Goal: Task Accomplishment & Management: Manage account settings

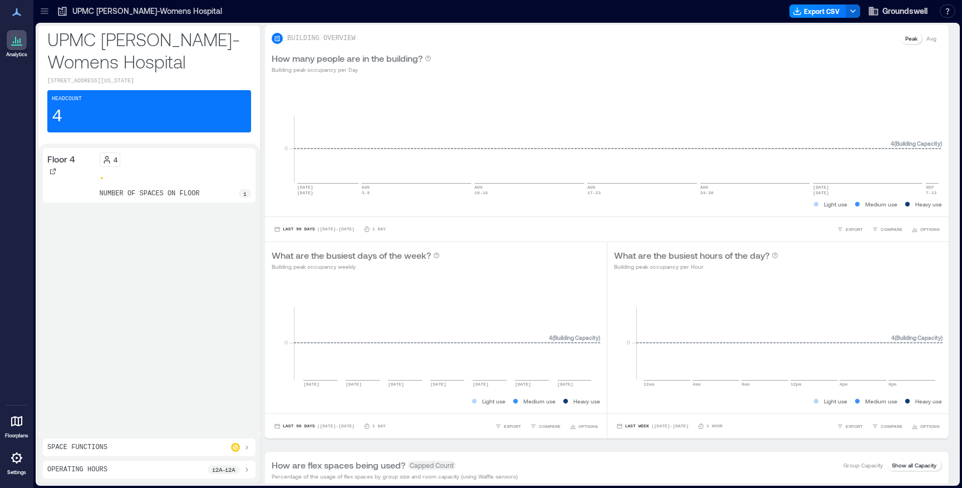
click at [24, 469] on p "Settings" at bounding box center [16, 472] width 19 height 7
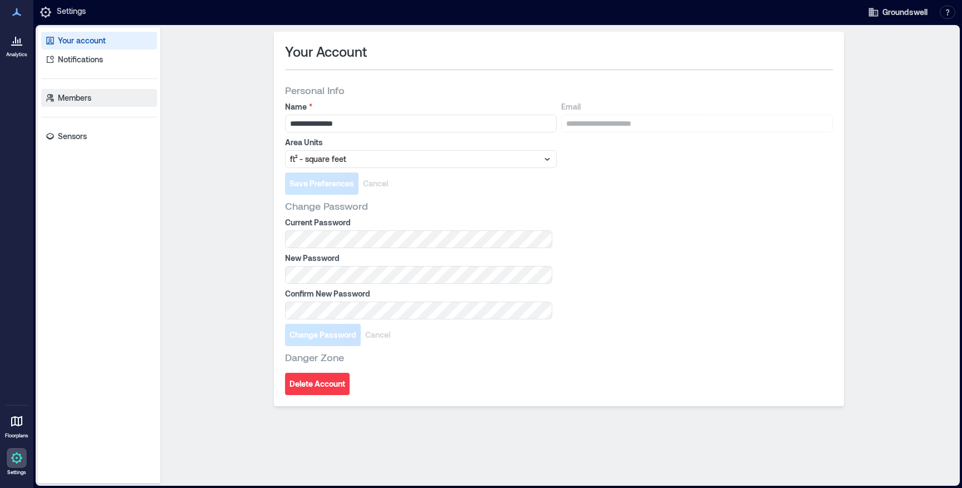
click at [93, 98] on link "Members" at bounding box center [99, 98] width 116 height 18
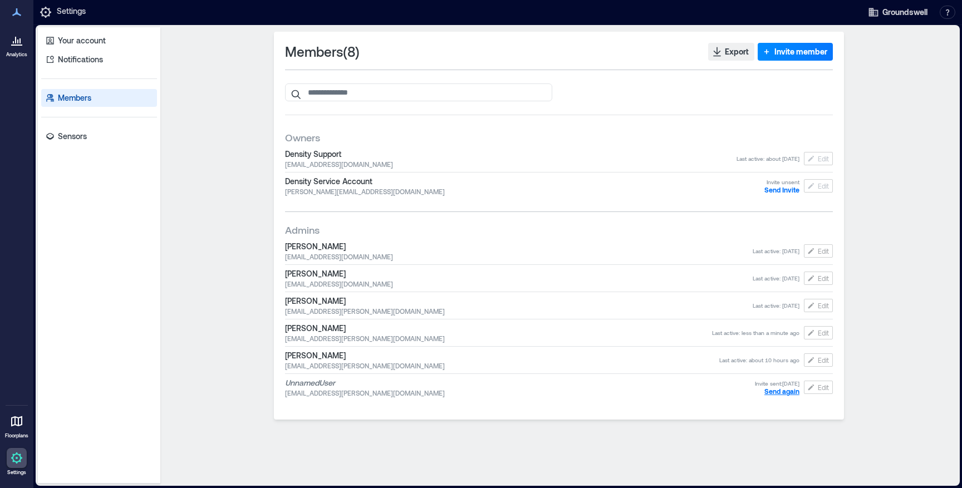
click at [781, 391] on span "Send again" at bounding box center [781, 391] width 35 height 8
click at [787, 52] on span "Invite member" at bounding box center [800, 51] width 53 height 11
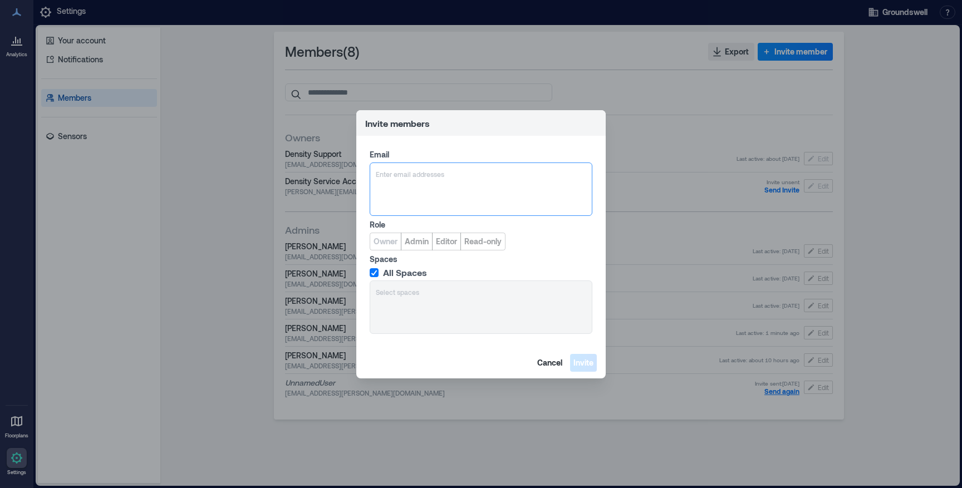
type input "**********"
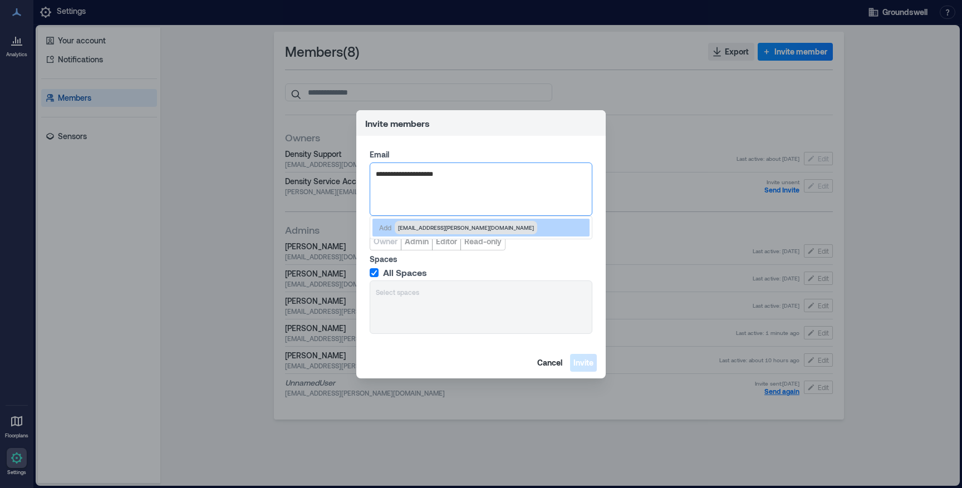
click at [427, 228] on span "[EMAIL_ADDRESS][PERSON_NAME][DOMAIN_NAME]" at bounding box center [466, 227] width 136 height 9
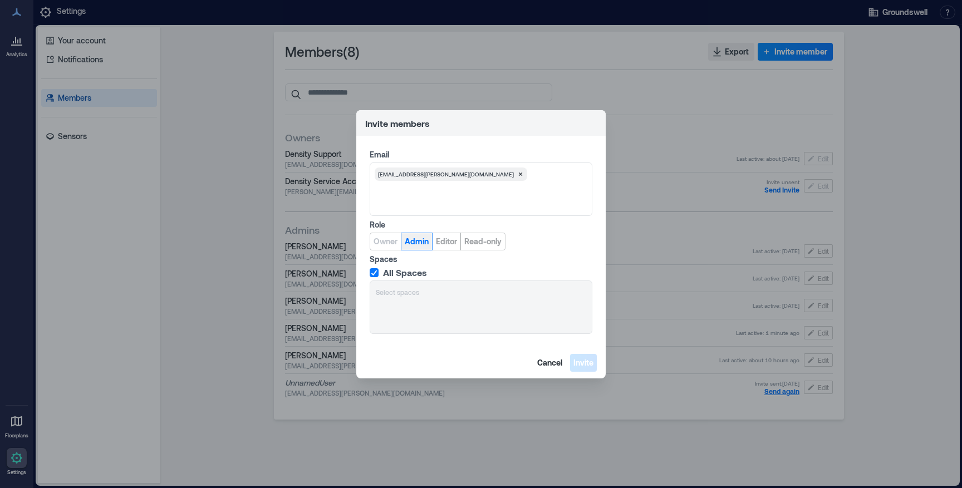
click at [407, 241] on span "Admin" at bounding box center [417, 241] width 24 height 11
click at [584, 361] on span "Invite" at bounding box center [583, 362] width 20 height 11
